Goal: Task Accomplishment & Management: Use online tool/utility

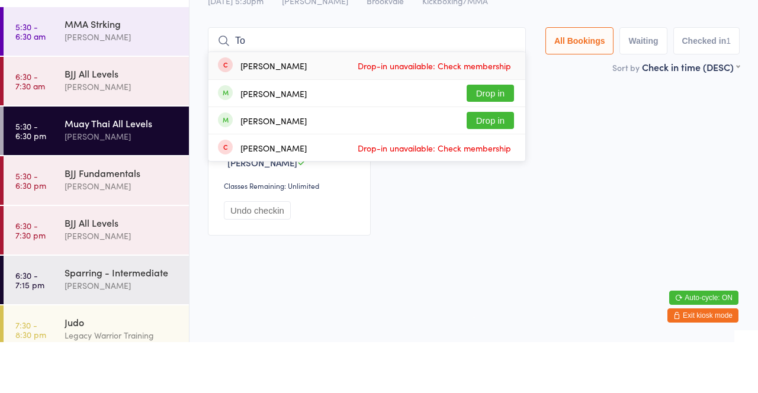
type input "To"
click at [497, 170] on button "Drop in" at bounding box center [490, 171] width 47 height 17
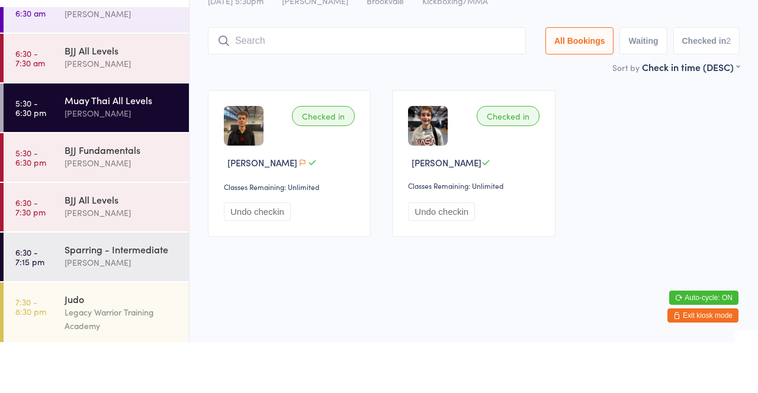
scroll to position [25, 0]
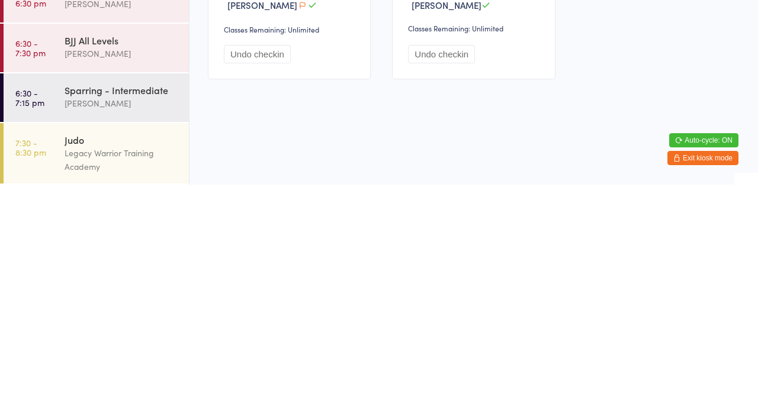
click at [138, 300] on div "Sparring - Intermediate" at bounding box center [122, 298] width 114 height 13
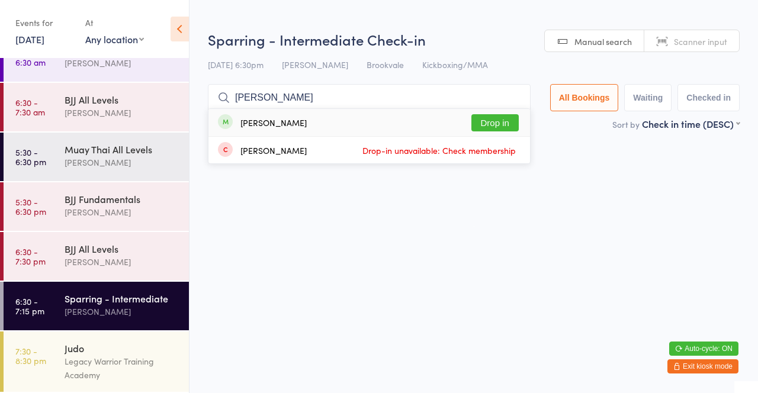
type input "[PERSON_NAME]"
click at [508, 126] on button "Drop in" at bounding box center [494, 122] width 47 height 17
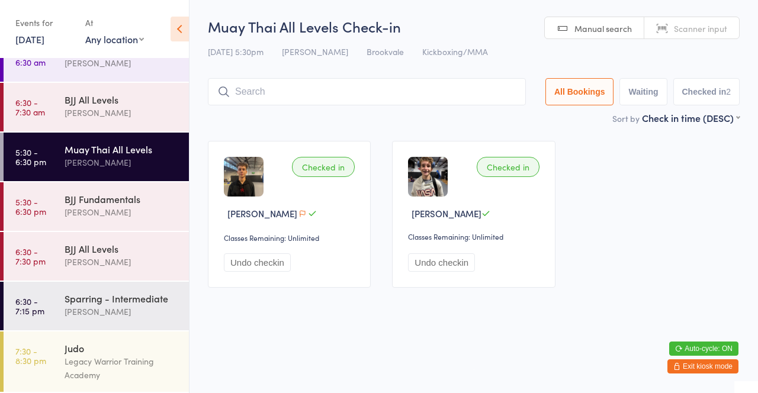
type input "O"
type input "[PERSON_NAME]"
click at [507, 120] on button "Drop in" at bounding box center [490, 116] width 47 height 17
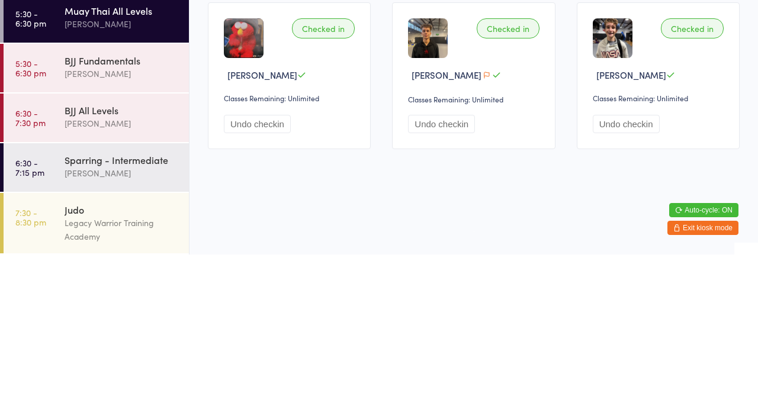
click at [126, 201] on div "BJJ Fundamentals" at bounding box center [122, 198] width 114 height 13
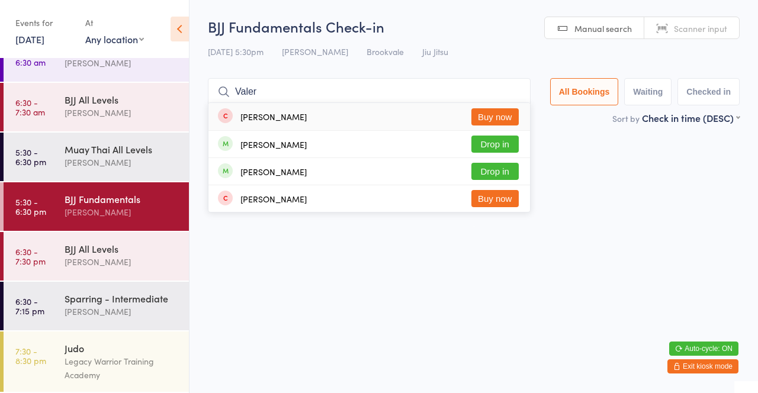
type input "Valer"
click at [503, 147] on button "Drop in" at bounding box center [494, 144] width 47 height 17
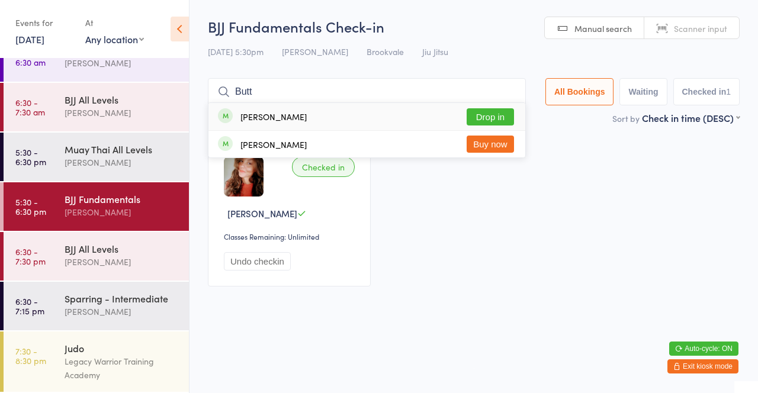
type input "Butt"
click at [499, 123] on button "Drop in" at bounding box center [490, 116] width 47 height 17
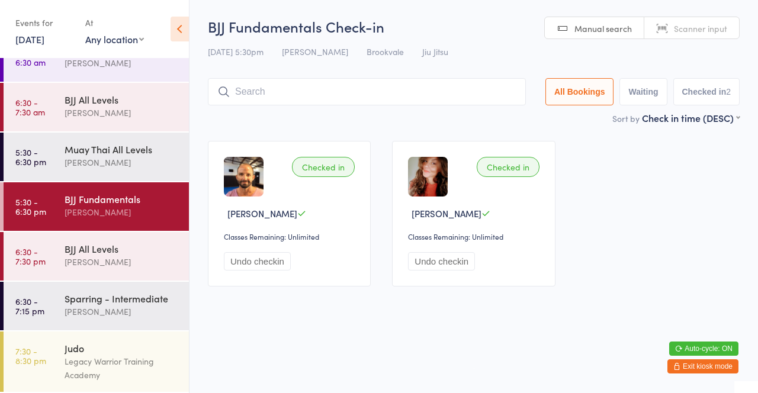
click at [111, 145] on div "Muay Thai All Levels" at bounding box center [122, 149] width 114 height 13
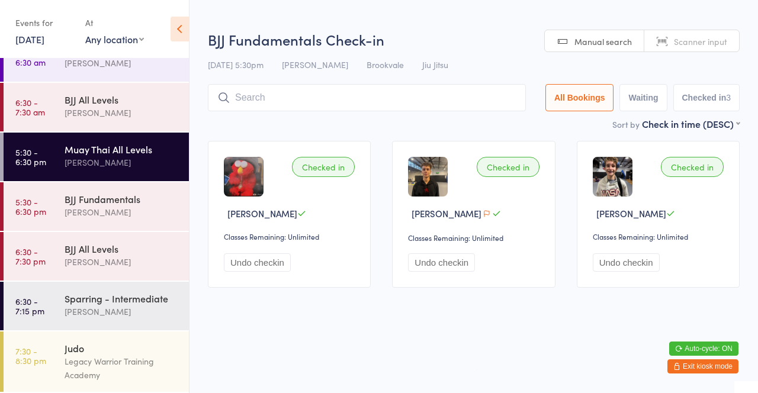
click at [322, 101] on input "search" at bounding box center [367, 97] width 318 height 27
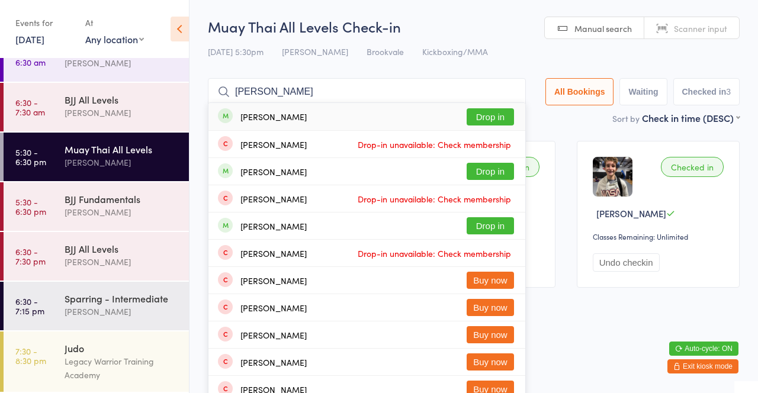
type input "[PERSON_NAME]"
click at [302, 118] on div "[PERSON_NAME] Drop in" at bounding box center [366, 116] width 317 height 27
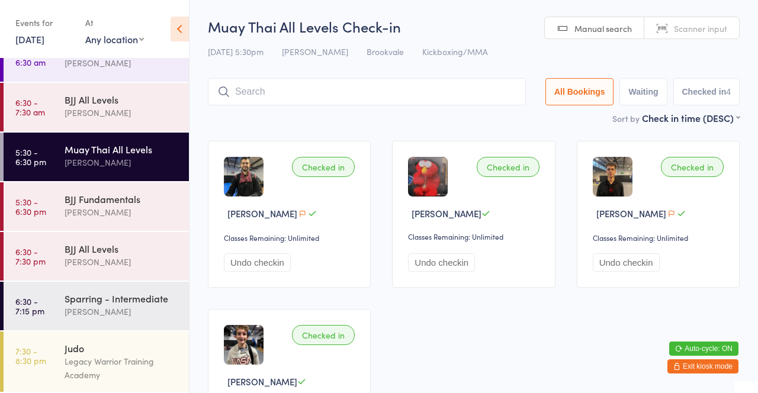
click at [124, 117] on div "[PERSON_NAME]" at bounding box center [122, 113] width 114 height 14
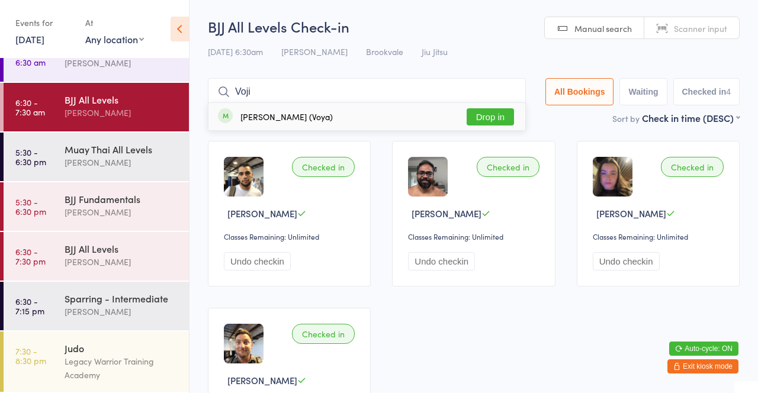
type input "Voji"
click at [496, 120] on button "Drop in" at bounding box center [490, 116] width 47 height 17
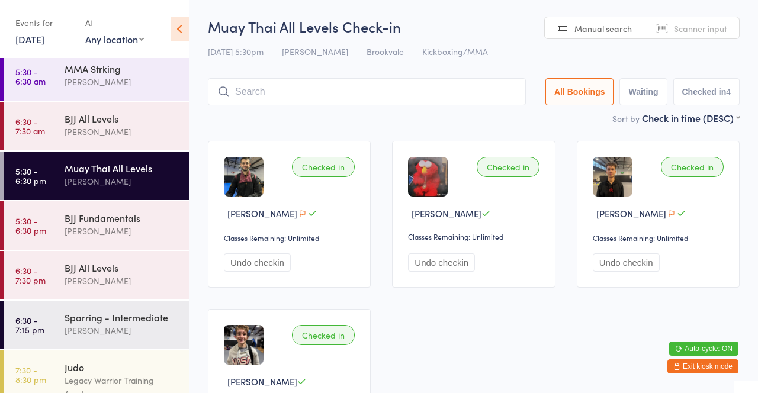
scroll to position [25, 0]
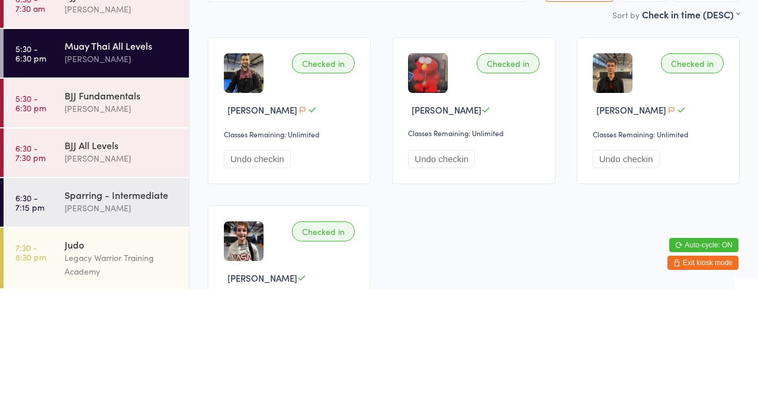
click at [80, 203] on div "BJJ Fundamentals" at bounding box center [122, 198] width 114 height 13
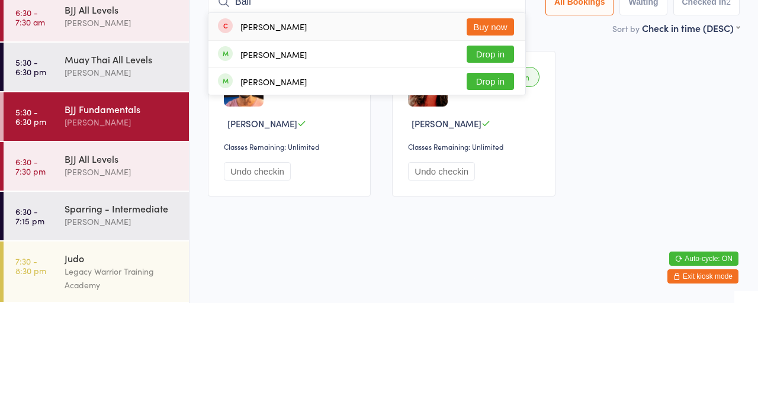
type input "Bail"
click at [490, 179] on button "Drop in" at bounding box center [490, 171] width 47 height 17
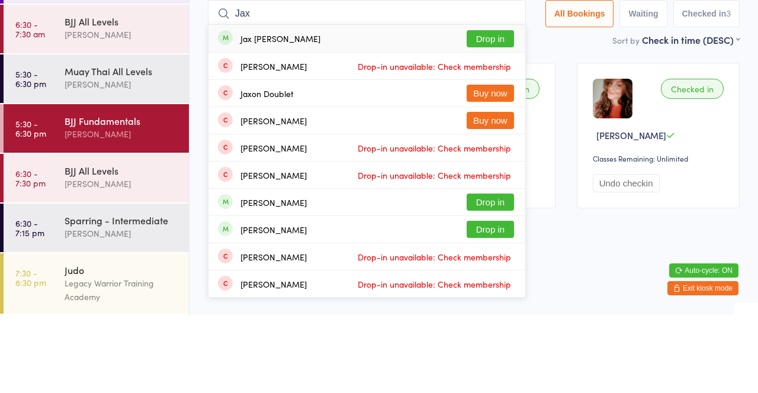
type input "Jax"
click at [367, 120] on div "Jax [PERSON_NAME] Drop in" at bounding box center [366, 116] width 317 height 27
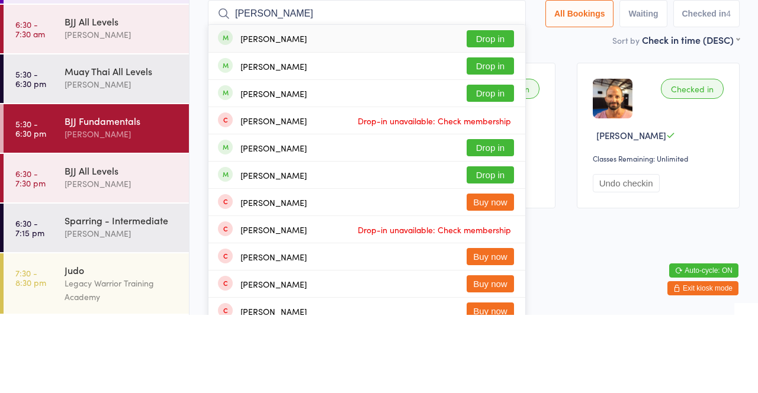
type input "[PERSON_NAME]"
click at [484, 116] on button "Drop in" at bounding box center [490, 116] width 47 height 17
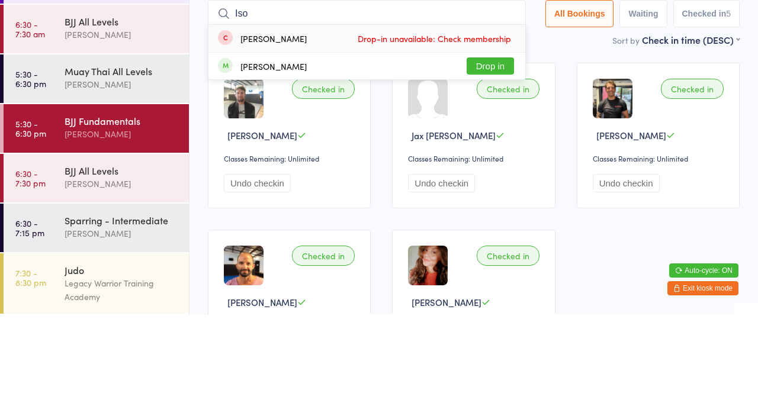
type input "Iso"
click at [484, 153] on button "Drop in" at bounding box center [490, 144] width 47 height 17
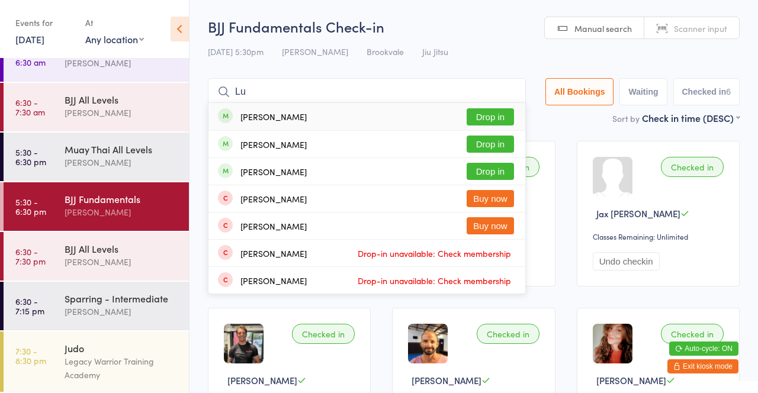
type input "Lu"
click at [509, 144] on button "Drop in" at bounding box center [490, 144] width 47 height 17
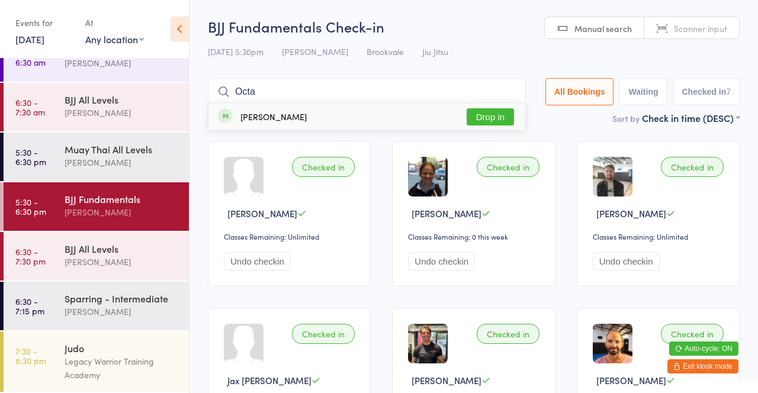
type input "Octa"
click at [494, 120] on button "Drop in" at bounding box center [490, 116] width 47 height 17
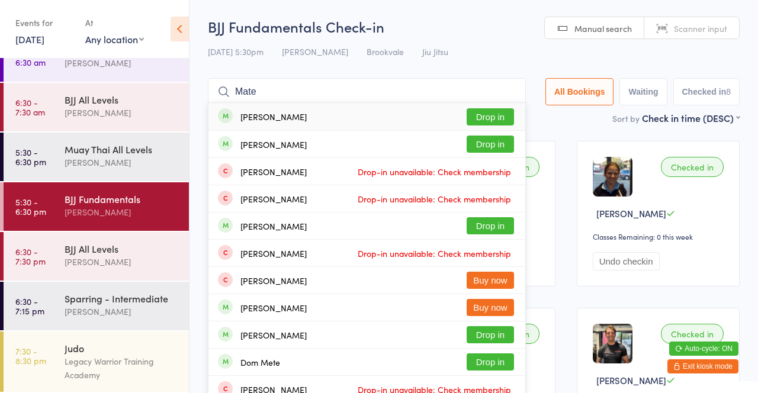
type input "Mate"
click at [502, 149] on button "Drop in" at bounding box center [490, 144] width 47 height 17
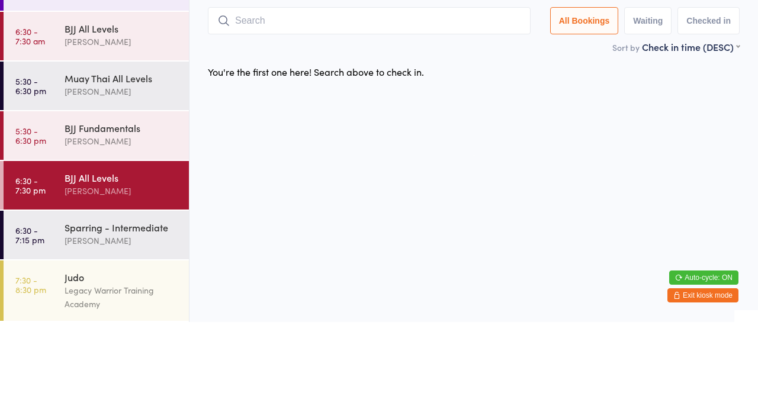
click at [53, 105] on link "6:30 - 7:30 am BJJ All Levels [PERSON_NAME]" at bounding box center [96, 107] width 185 height 49
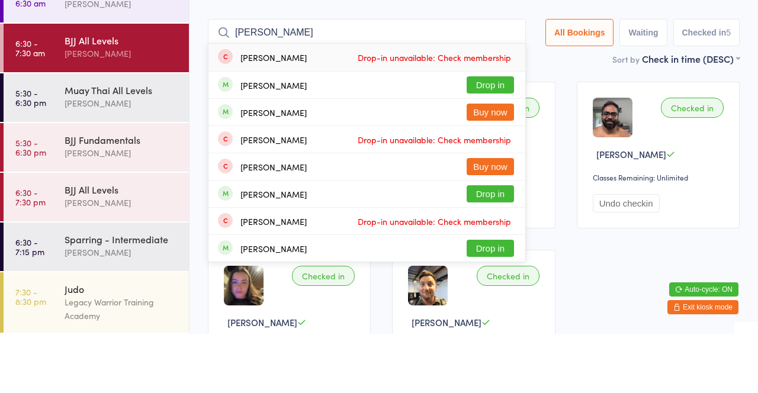
type input "[PERSON_NAME]"
click at [487, 152] on button "Drop in" at bounding box center [490, 144] width 47 height 17
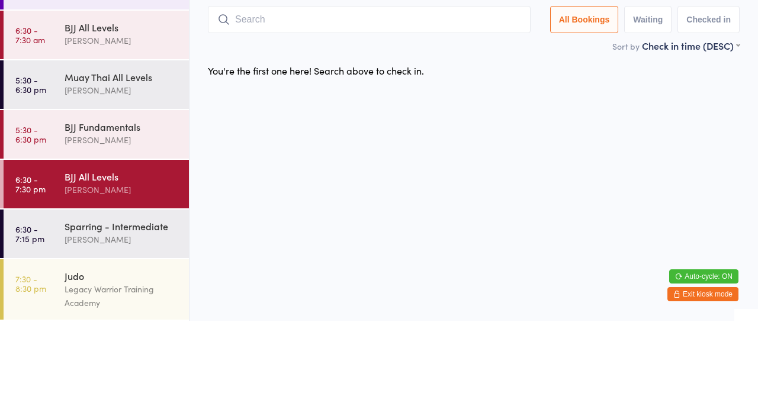
click at [141, 155] on div "Muay Thai All Levels" at bounding box center [122, 149] width 114 height 13
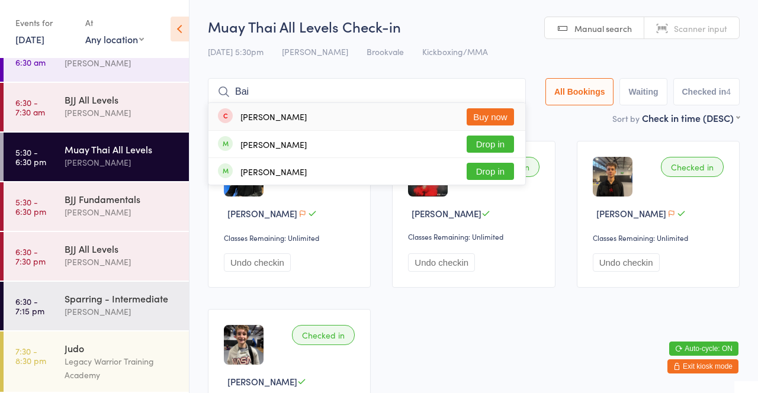
type input "Bai"
click at [497, 150] on button "Drop in" at bounding box center [490, 144] width 47 height 17
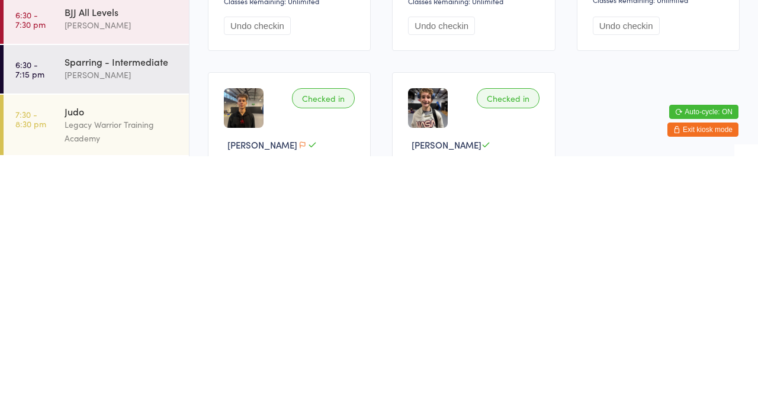
click at [129, 309] on div "[PERSON_NAME]" at bounding box center [122, 312] width 114 height 14
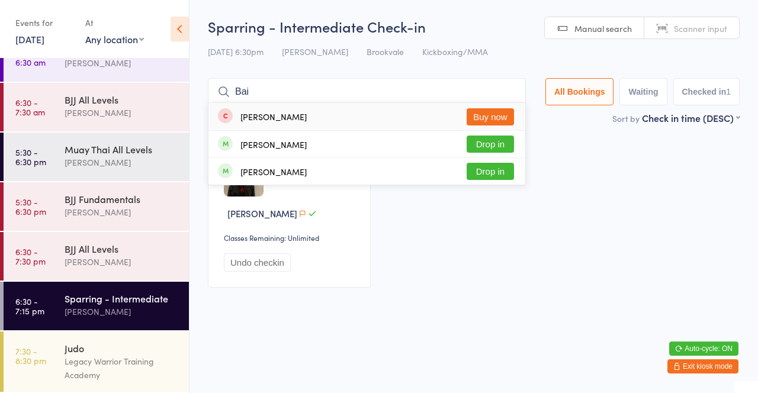
type input "Bai"
click at [507, 146] on button "Drop in" at bounding box center [490, 144] width 47 height 17
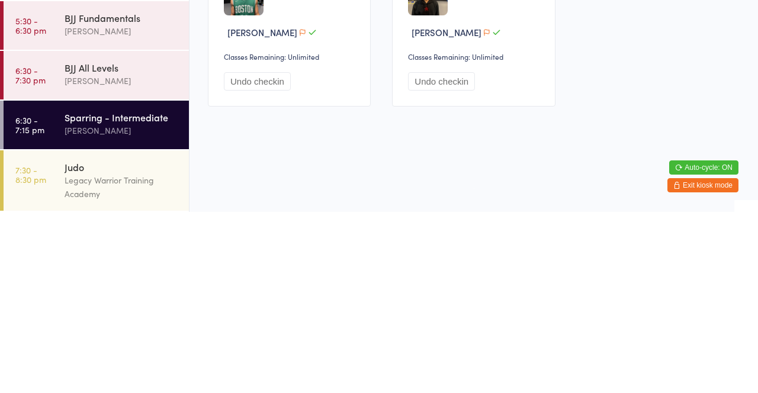
click at [127, 253] on div "BJJ All Levels" at bounding box center [122, 248] width 114 height 13
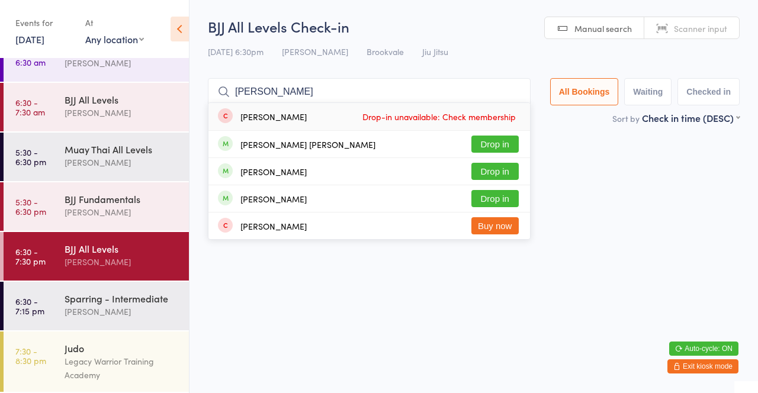
type input "[PERSON_NAME]"
click at [500, 148] on button "Drop in" at bounding box center [494, 144] width 47 height 17
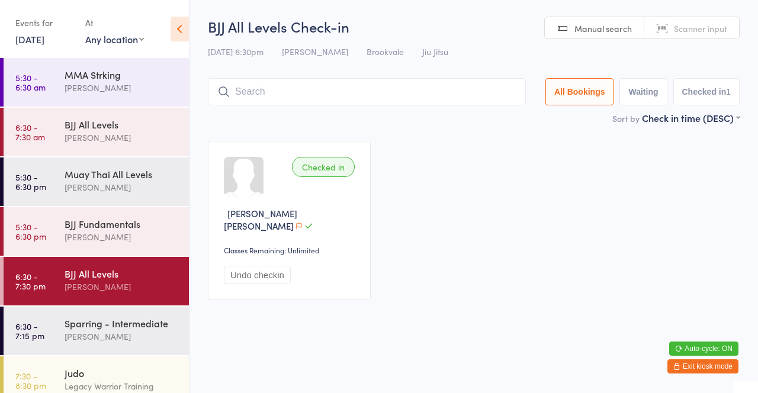
click at [182, 30] on icon at bounding box center [180, 29] width 18 height 25
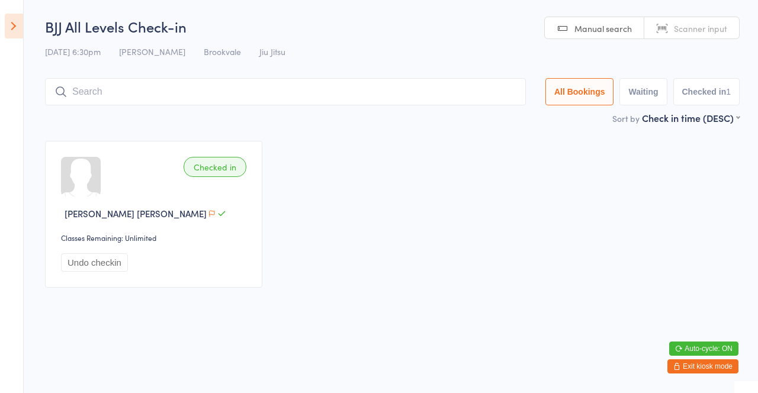
click at [12, 23] on icon at bounding box center [14, 26] width 18 height 25
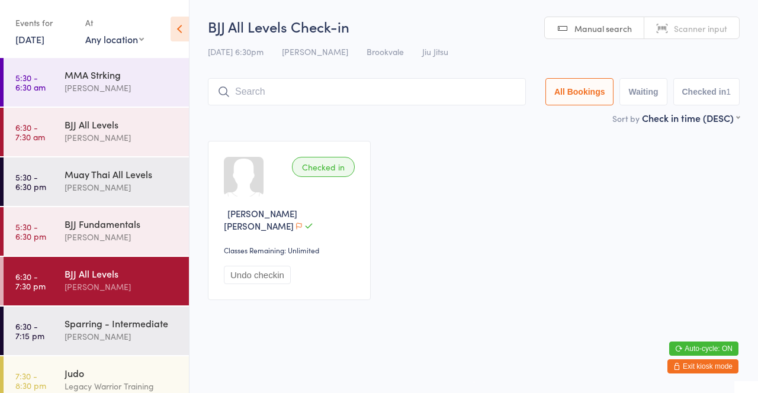
click at [39, 37] on link "[DATE]" at bounding box center [29, 39] width 29 height 13
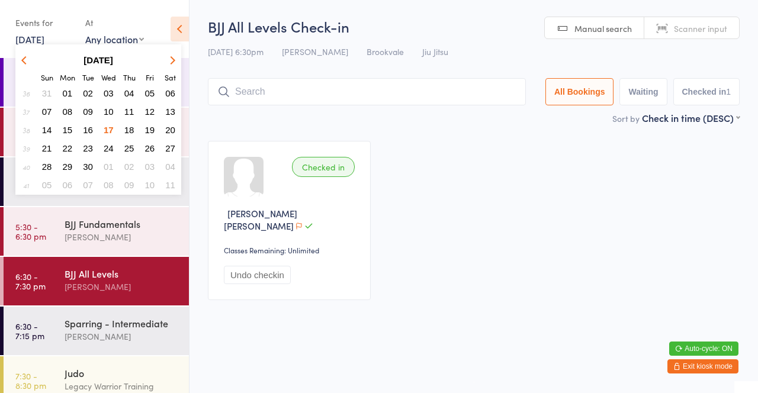
click at [102, 133] on button "17" at bounding box center [108, 130] width 18 height 16
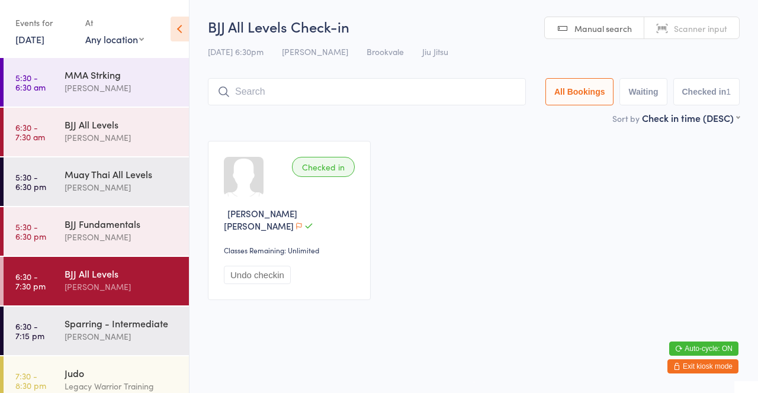
click at [38, 33] on link "[DATE]" at bounding box center [29, 39] width 29 height 13
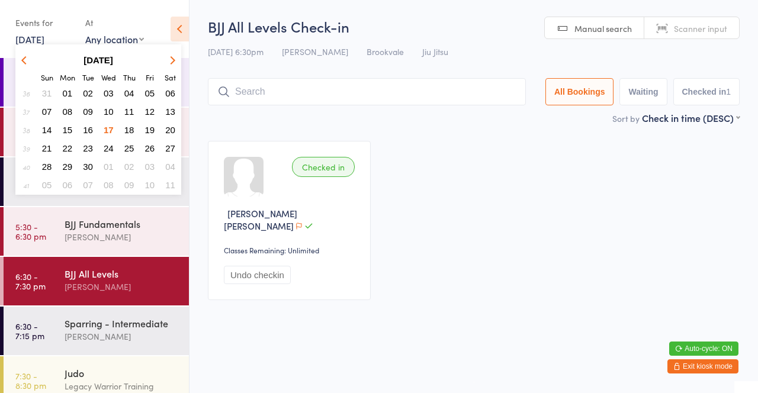
click at [95, 130] on button "16" at bounding box center [88, 130] width 18 height 16
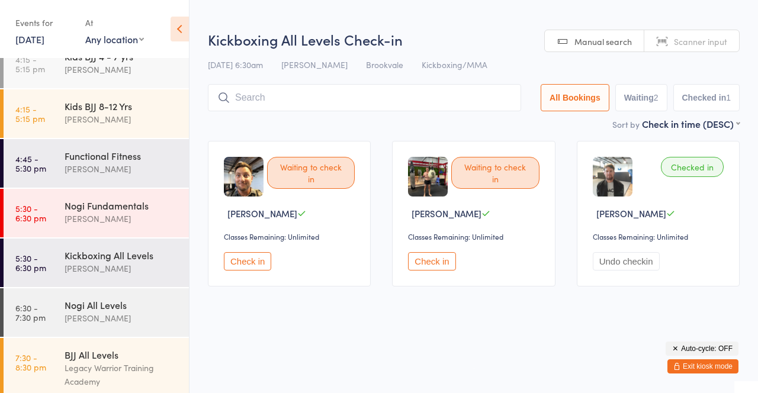
scroll to position [124, 0]
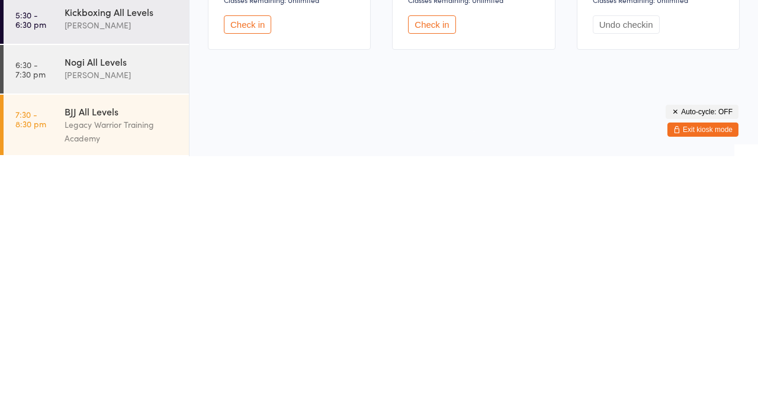
click at [105, 362] on div "Legacy Warrior Training Academy" at bounding box center [122, 368] width 114 height 27
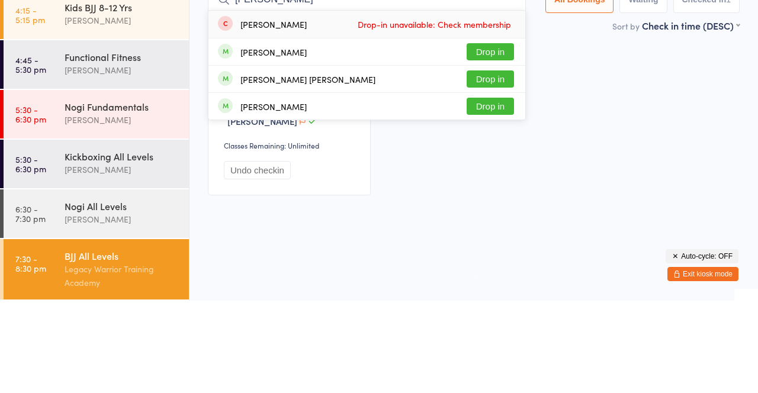
type input "[PERSON_NAME]"
click at [500, 174] on button "Drop in" at bounding box center [490, 171] width 47 height 17
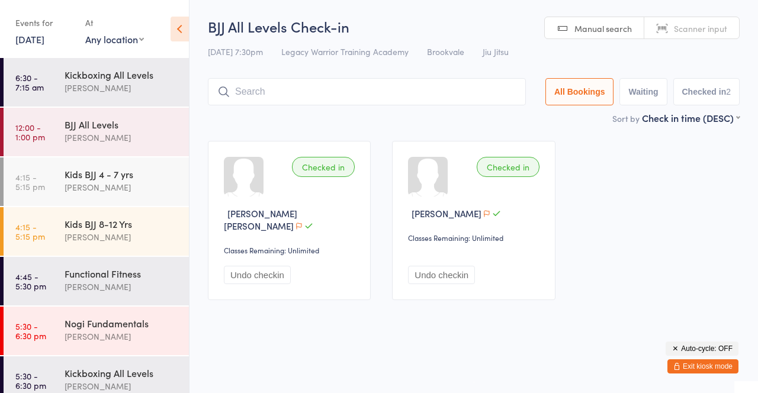
click at [40, 38] on link "[DATE]" at bounding box center [29, 39] width 29 height 13
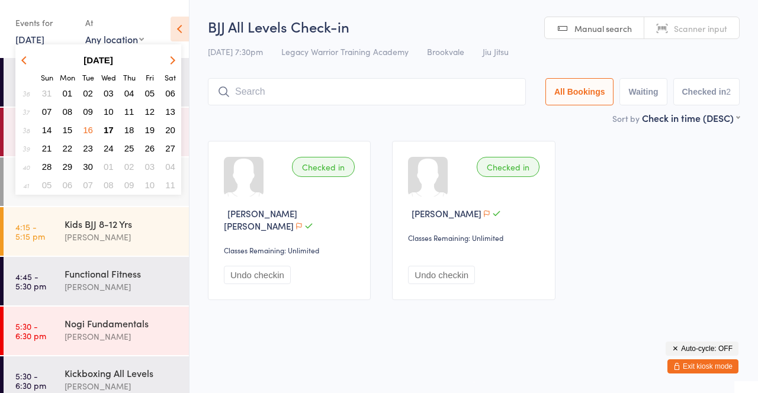
click at [116, 130] on button "17" at bounding box center [108, 130] width 18 height 16
